Goal: Go to known website: Access a specific website the user already knows

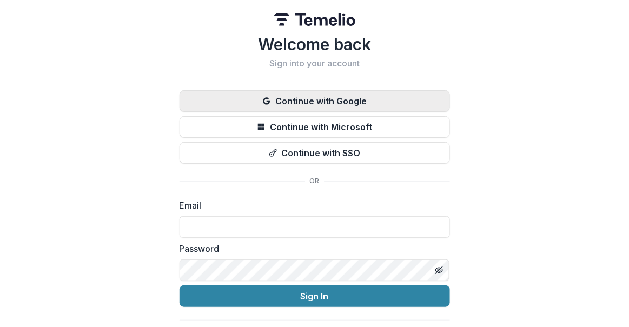
click at [296, 101] on button "Continue with Google" at bounding box center [314, 101] width 270 height 22
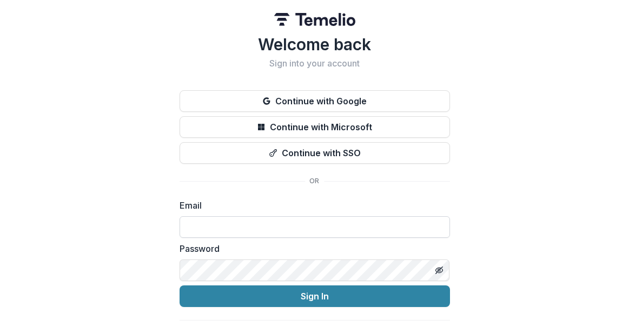
click at [221, 223] on input at bounding box center [314, 227] width 270 height 22
click at [0, 326] on com-1password-button at bounding box center [0, 327] width 0 height 0
type input "**********"
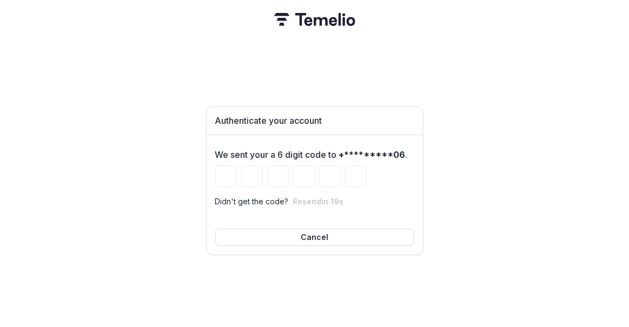
type input "*"
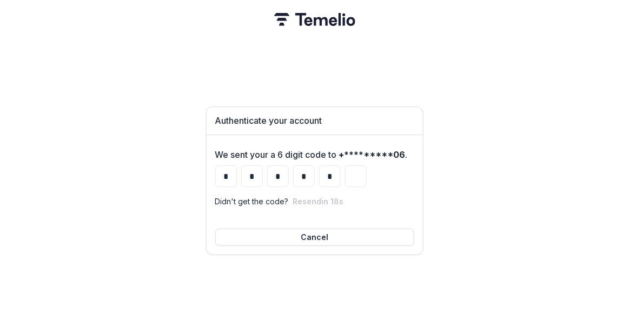
type input "*"
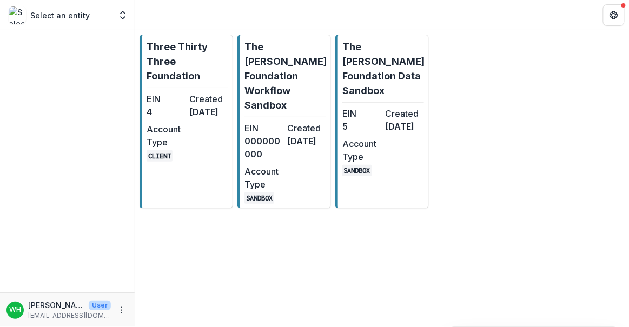
click at [517, 77] on div "Three Thirty Three Foundation EIN 4 Created 3 months ago Account Type CLIENT Th…" at bounding box center [382, 121] width 494 height 183
click at [379, 68] on p "The Frist Foundation Data Sandbox" at bounding box center [383, 68] width 82 height 58
